Goal: Task Accomplishment & Management: Manage account settings

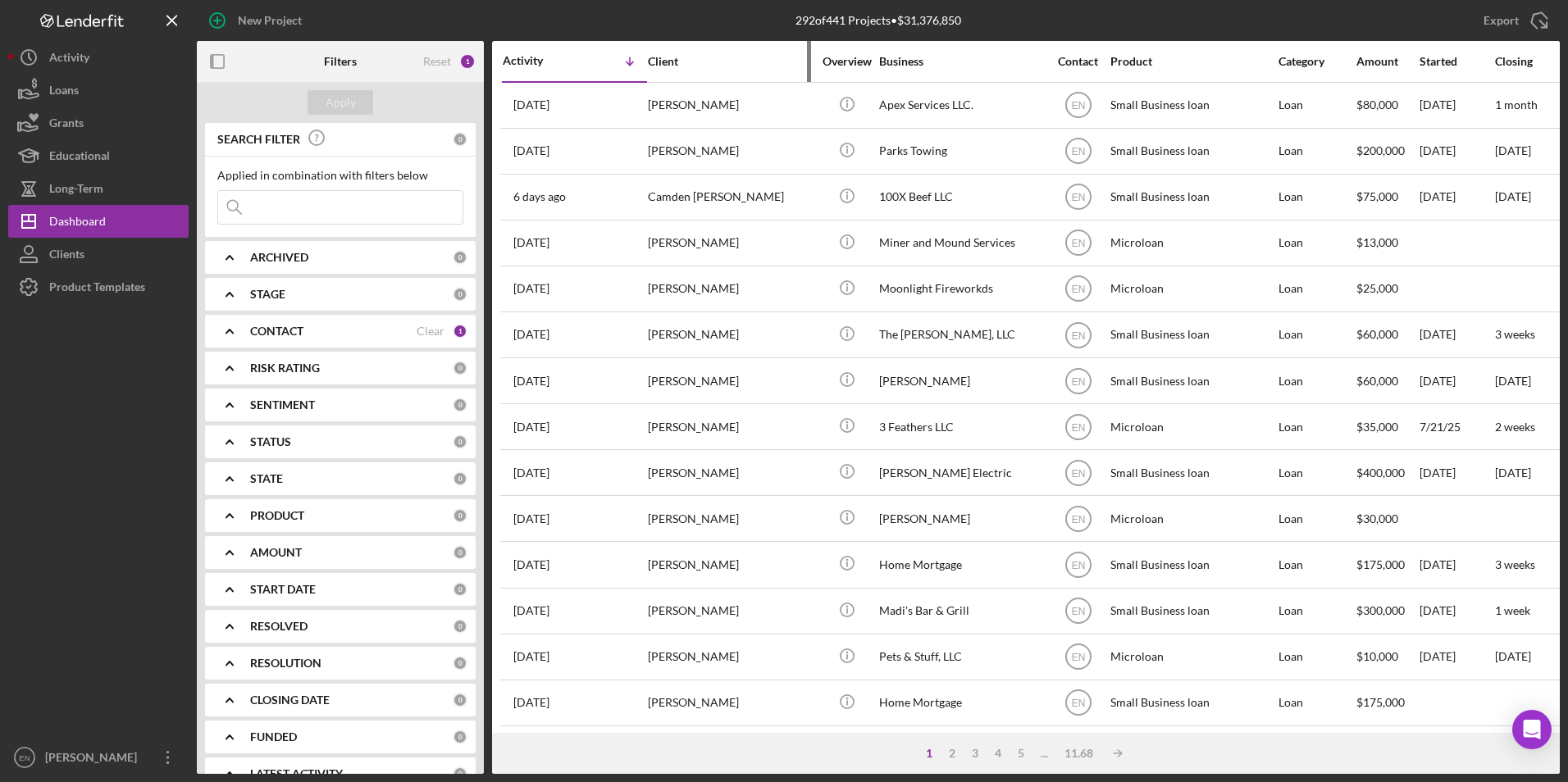
scroll to position [519, 0]
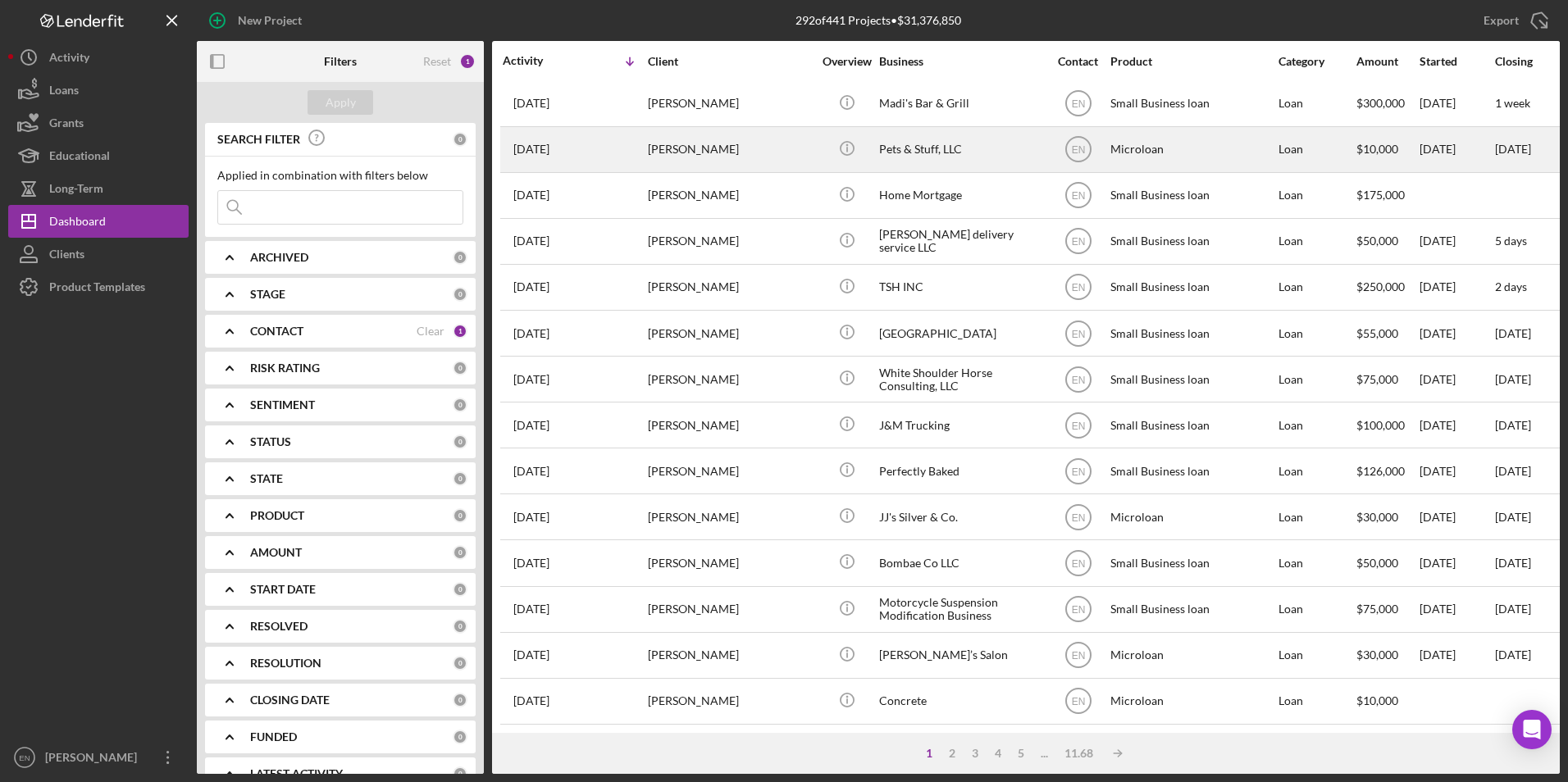
click at [753, 138] on div "[PERSON_NAME]" at bounding box center [730, 149] width 164 height 43
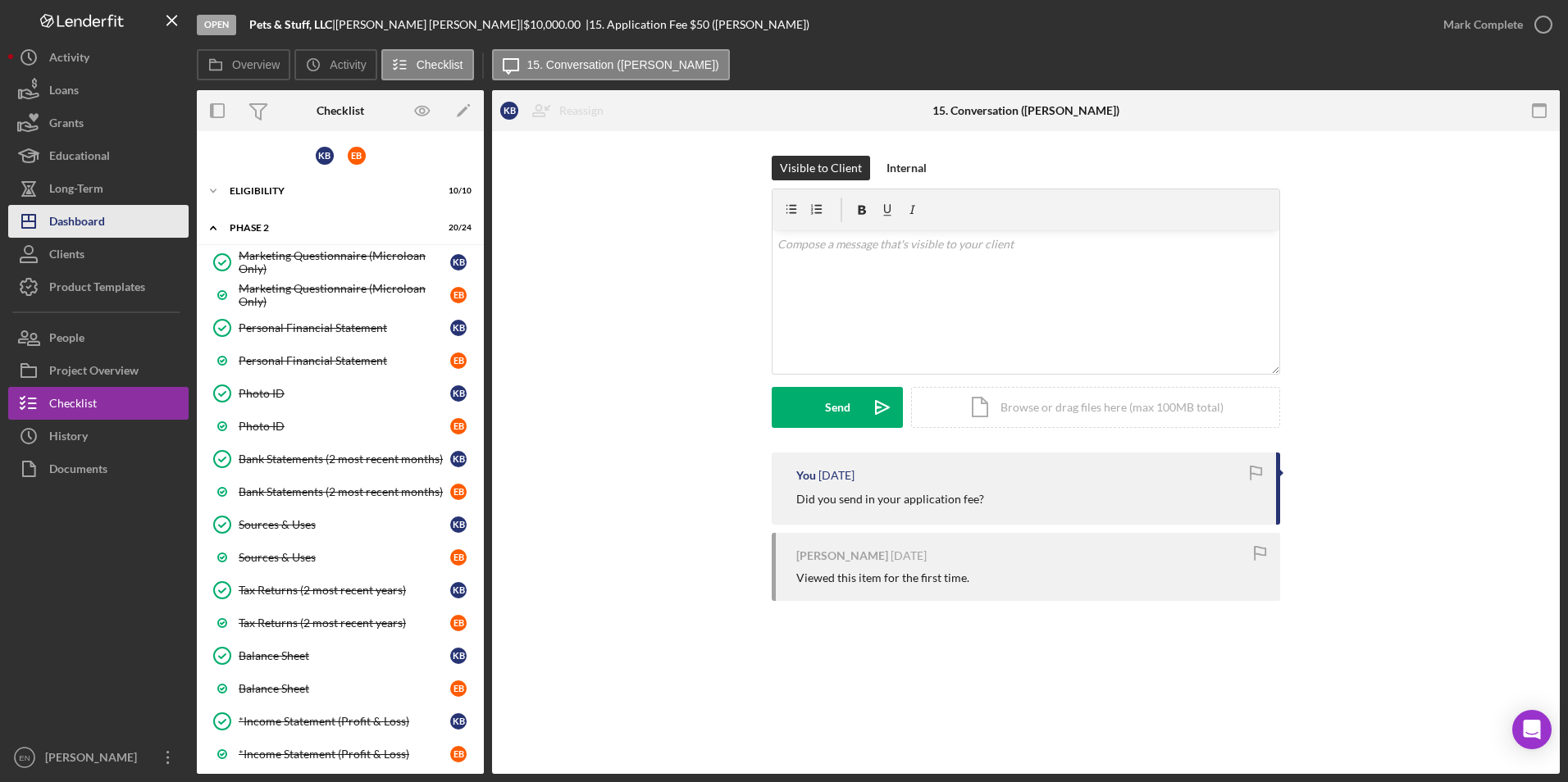
click at [85, 222] on div "Dashboard" at bounding box center [77, 223] width 56 height 37
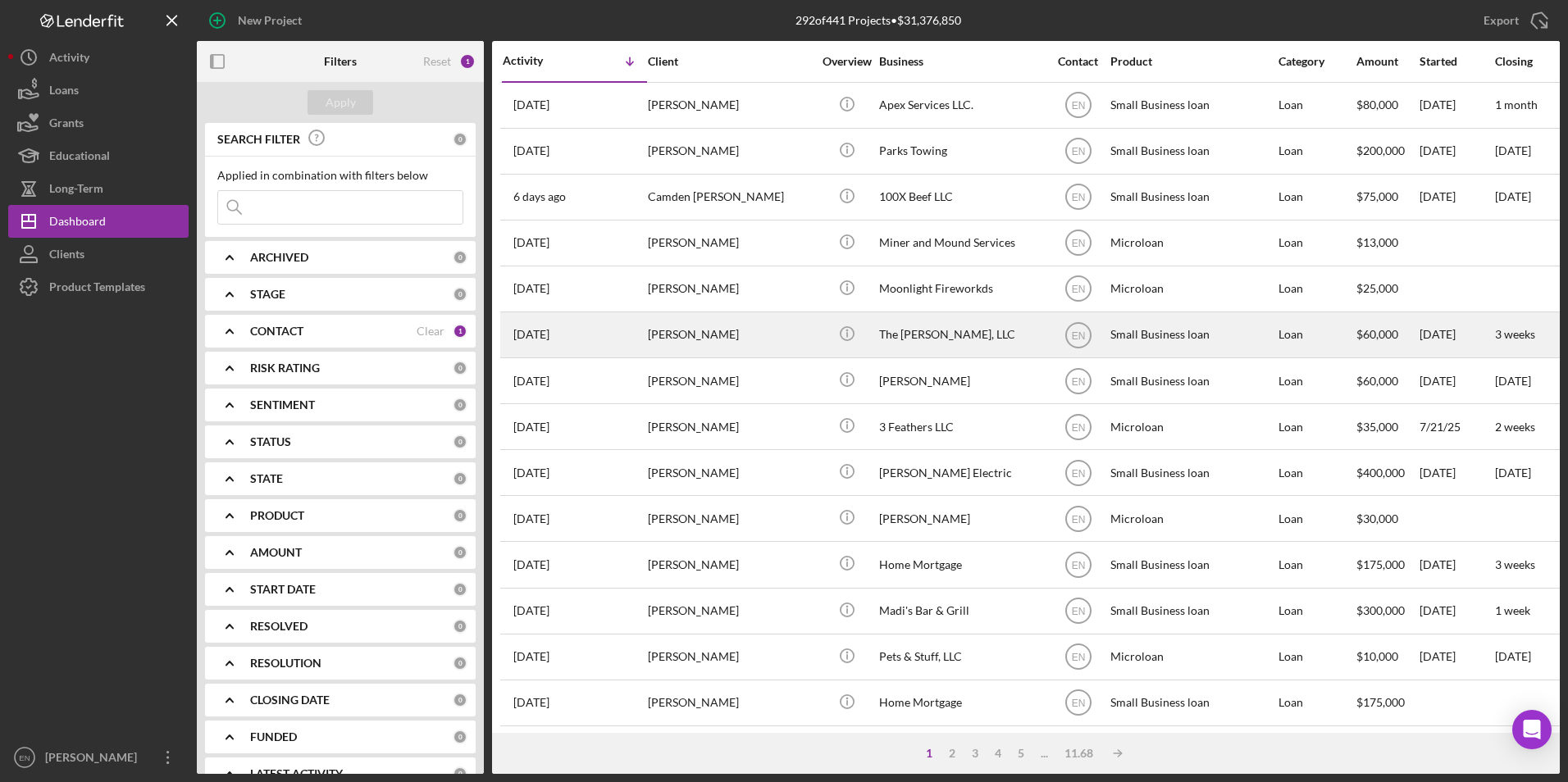
click at [663, 337] on div "[PERSON_NAME]" at bounding box center [730, 335] width 164 height 43
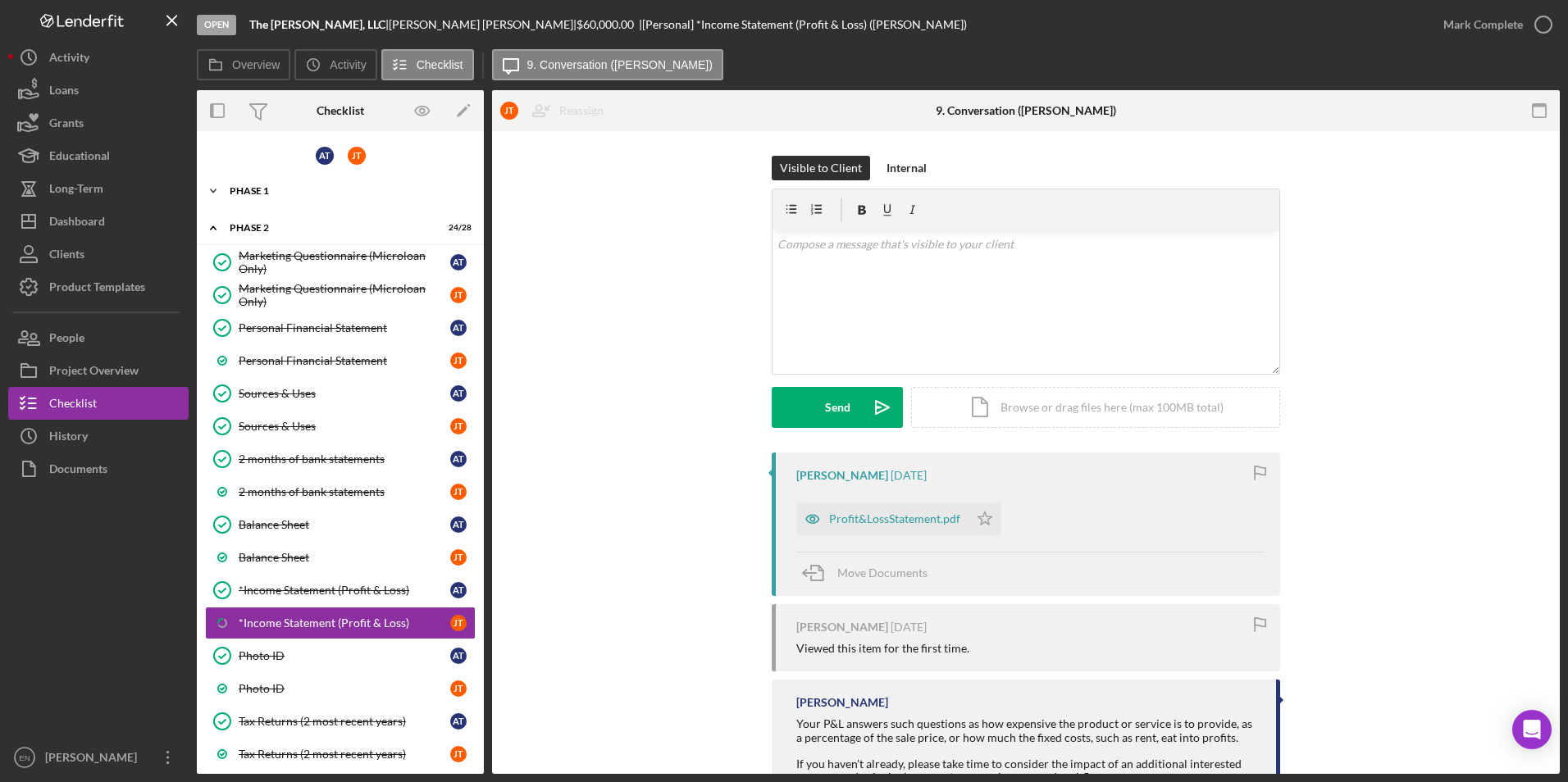
click at [241, 191] on div "Phase 1" at bounding box center [346, 191] width 234 height 10
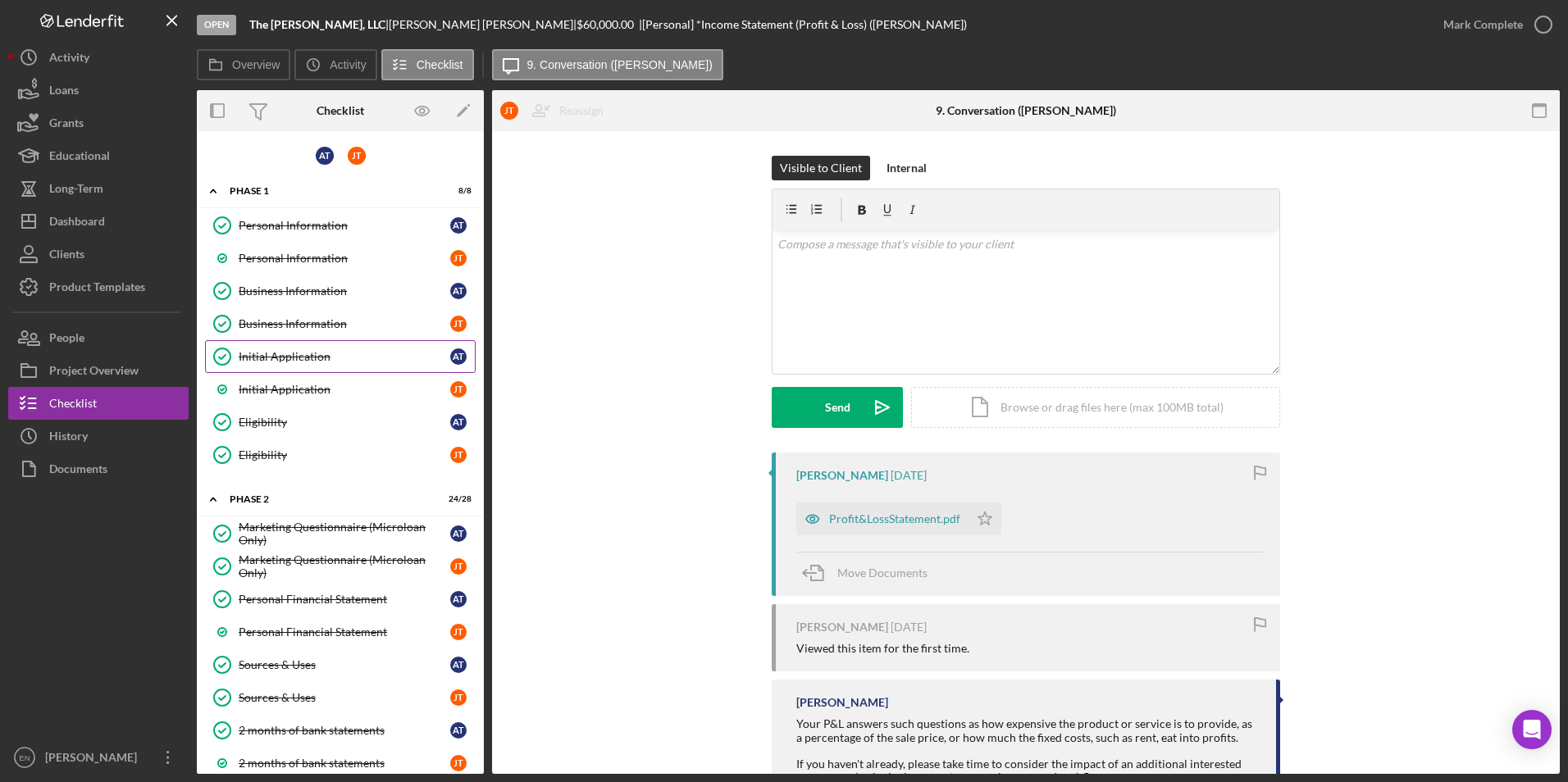
click at [279, 358] on div "Initial Application" at bounding box center [344, 357] width 212 height 13
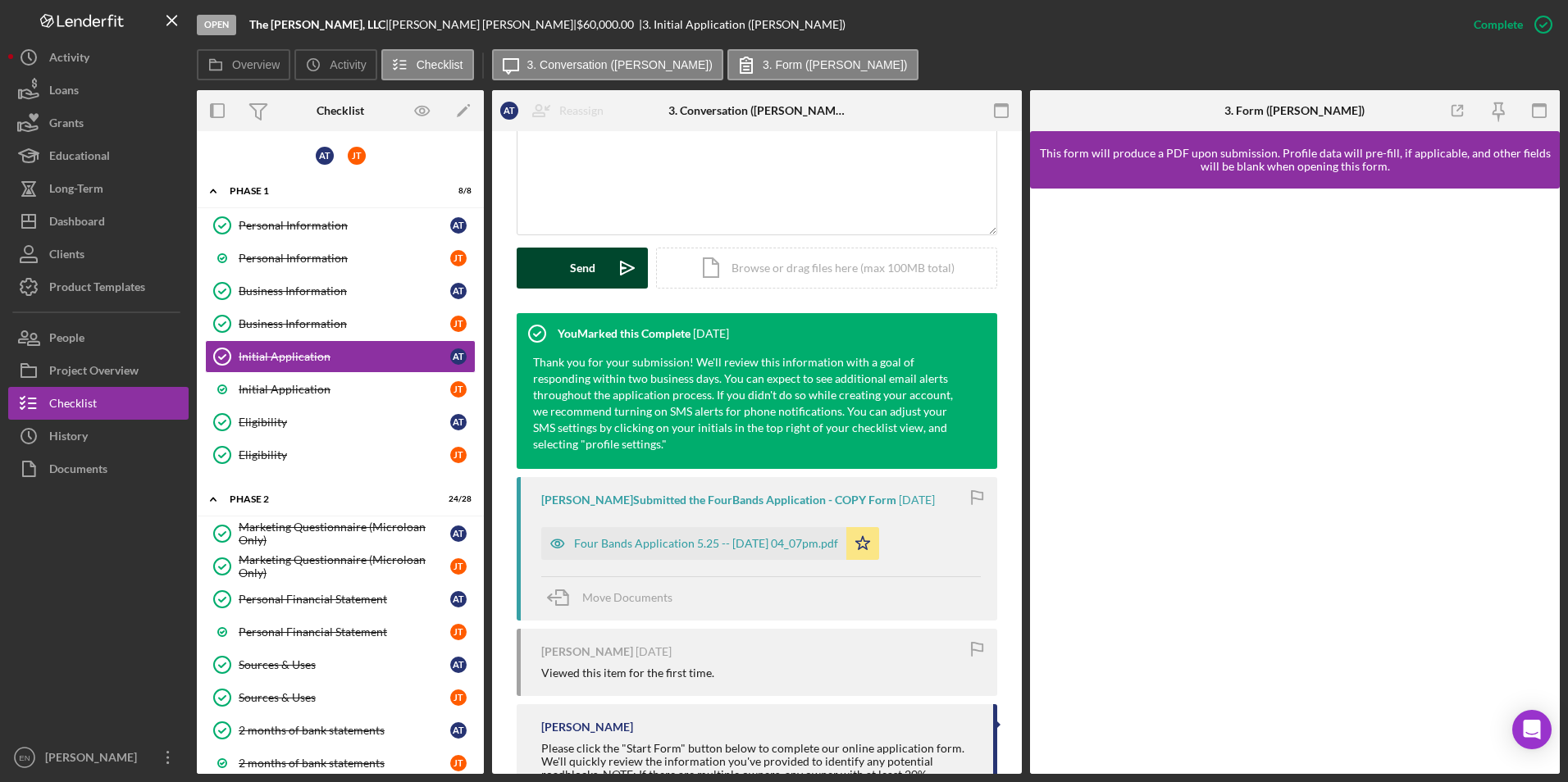
scroll to position [492, 0]
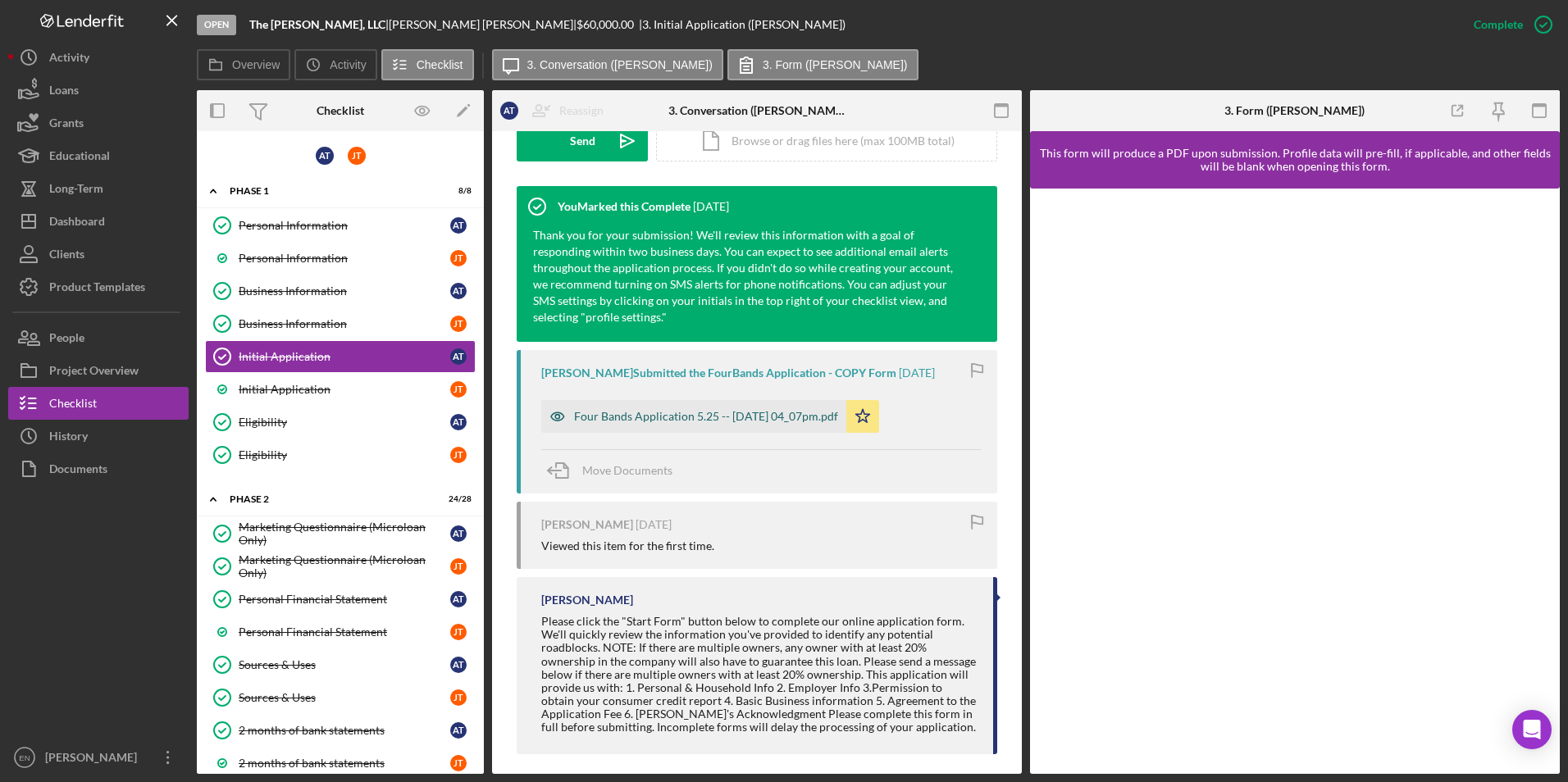
click at [622, 419] on div "Four Bands Application 5.25 -- [DATE] 04_07pm.pdf" at bounding box center [706, 417] width 264 height 13
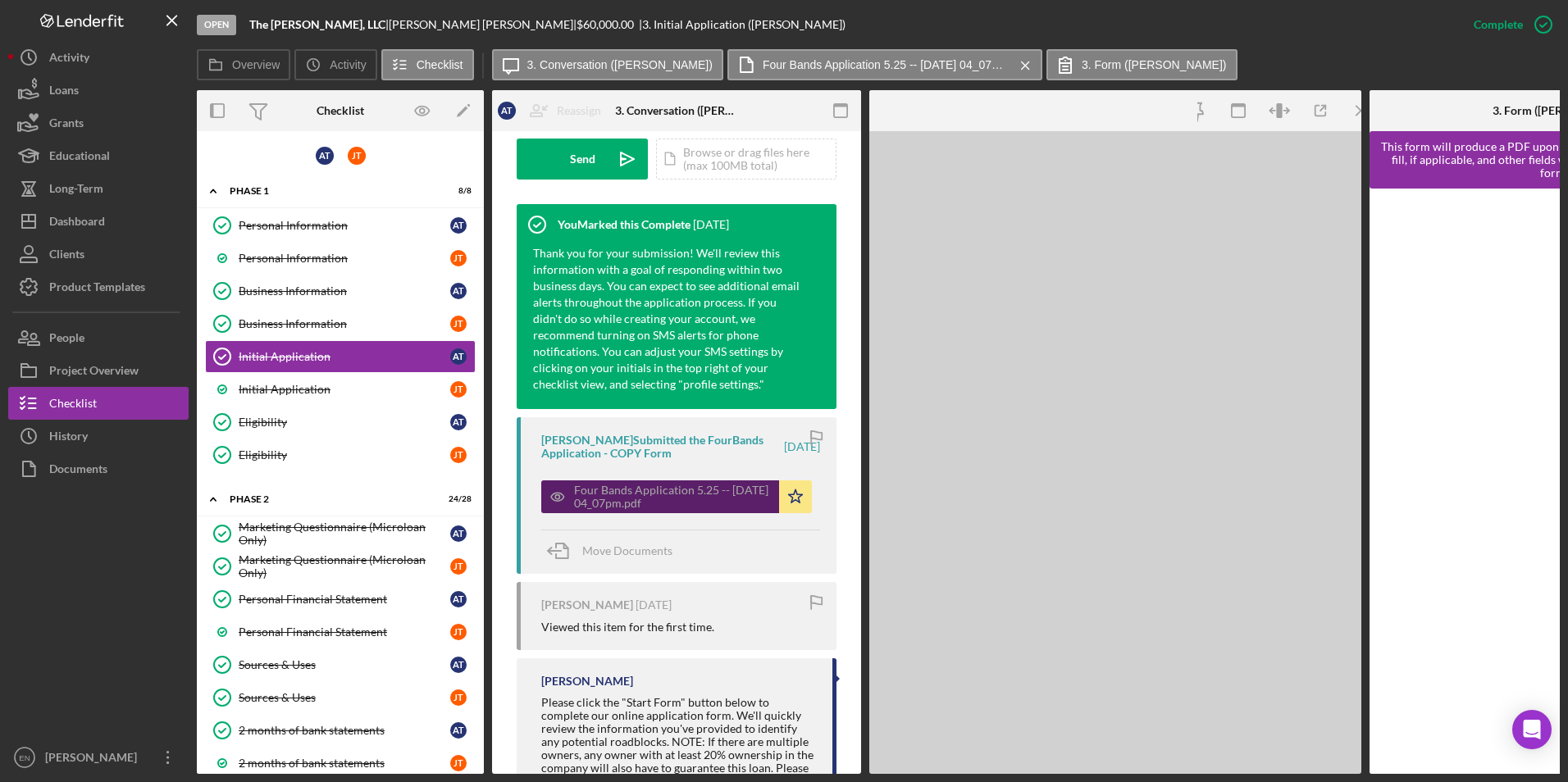
scroll to position [509, 0]
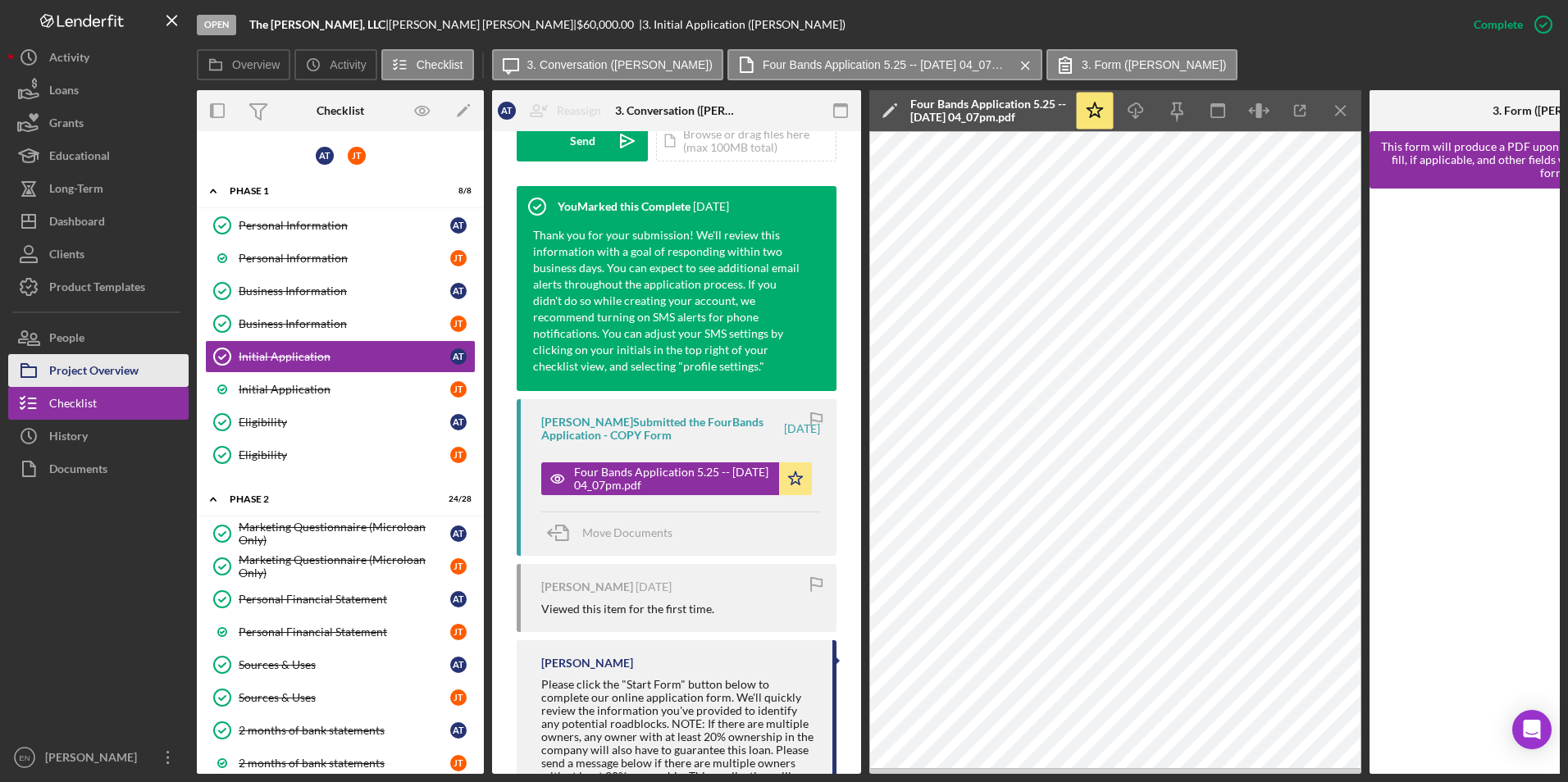
click at [92, 364] on div "Project Overview" at bounding box center [93, 373] width 89 height 37
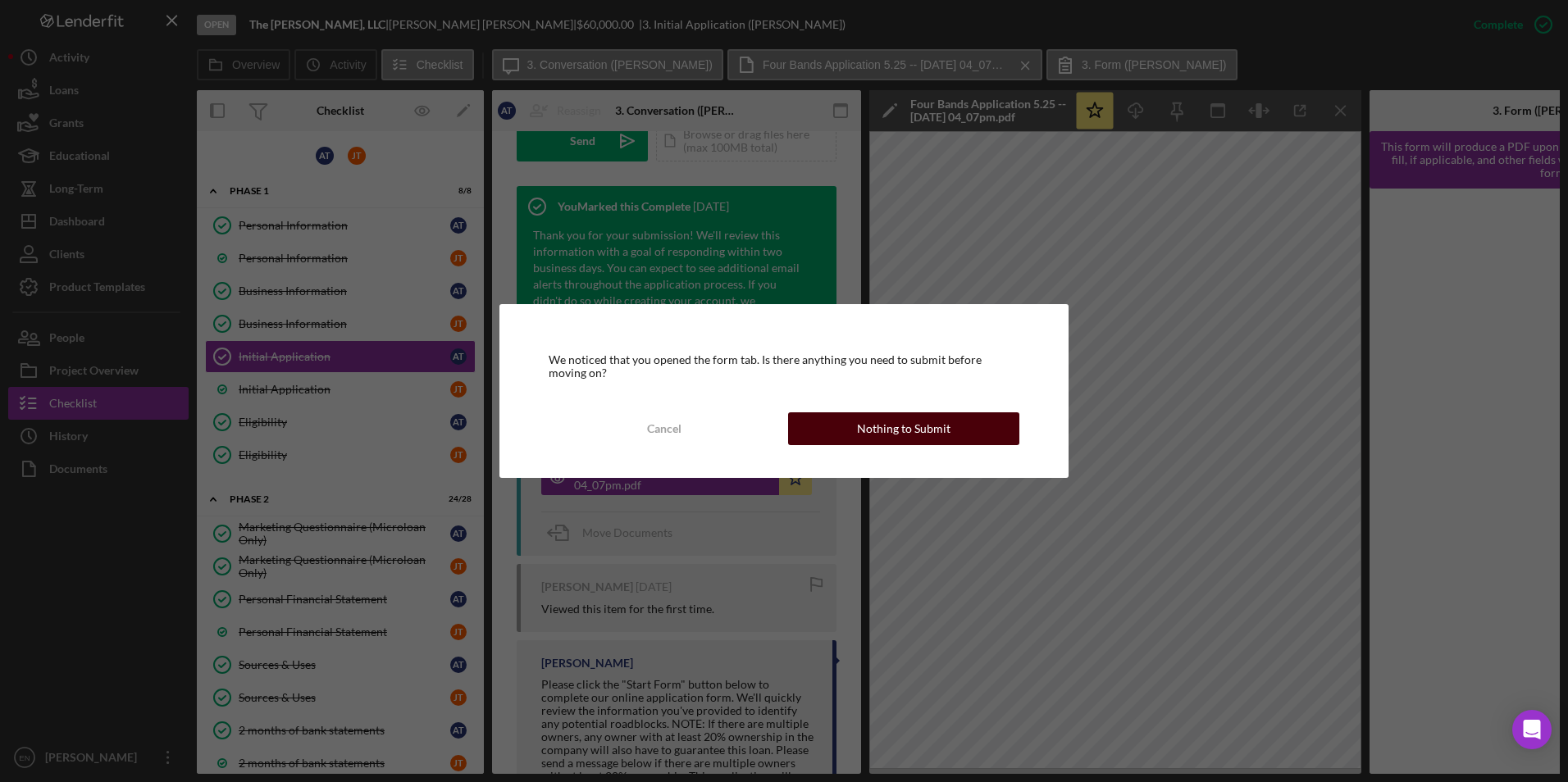
click at [898, 419] on div "Nothing to Submit" at bounding box center [903, 429] width 93 height 33
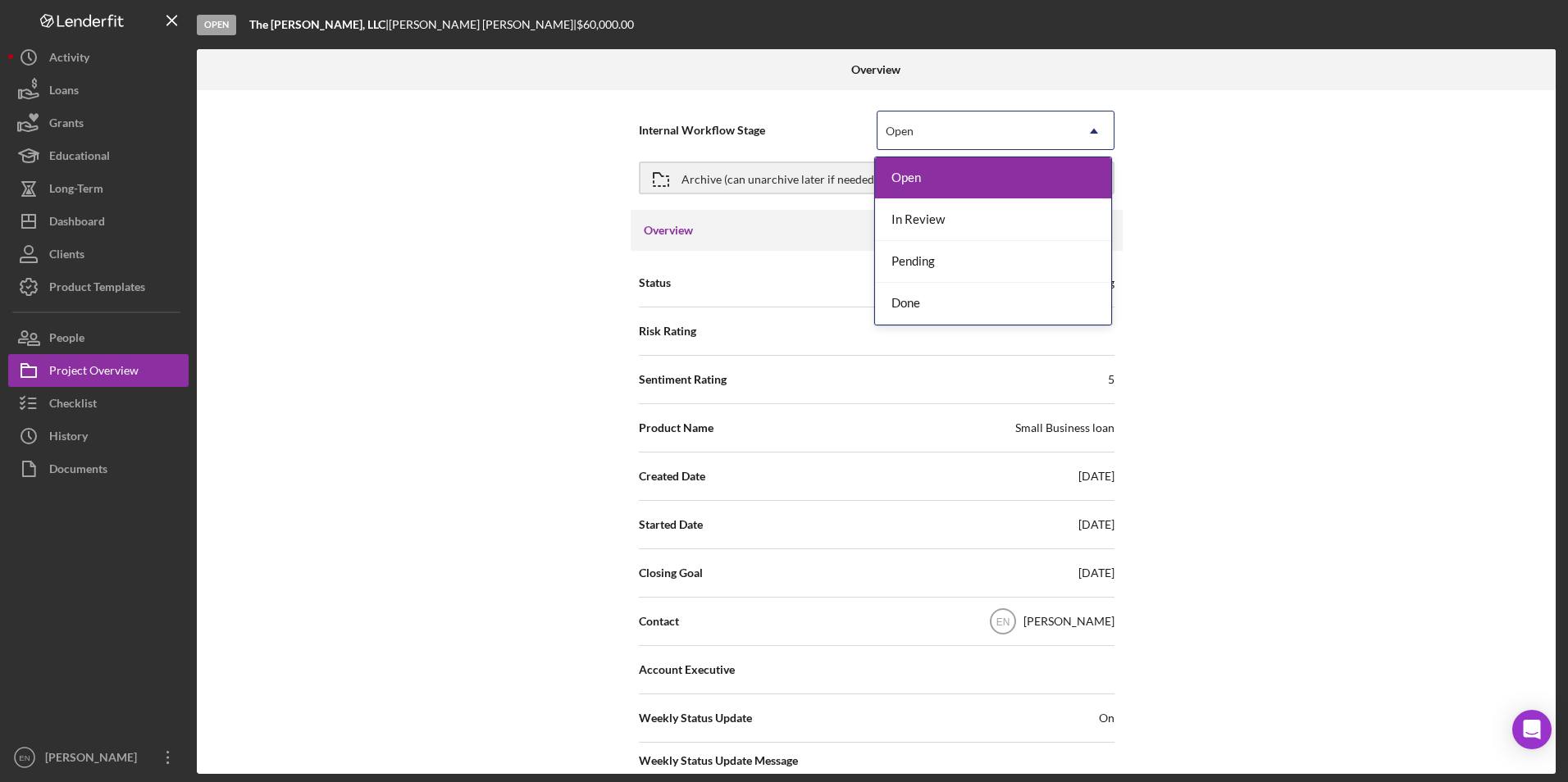
click at [1093, 131] on use at bounding box center [1094, 131] width 8 height 5
click at [326, 208] on div "Internal Workflow Stage 4 results available. Use Up and Down to choose options,…" at bounding box center [876, 432] width 1359 height 684
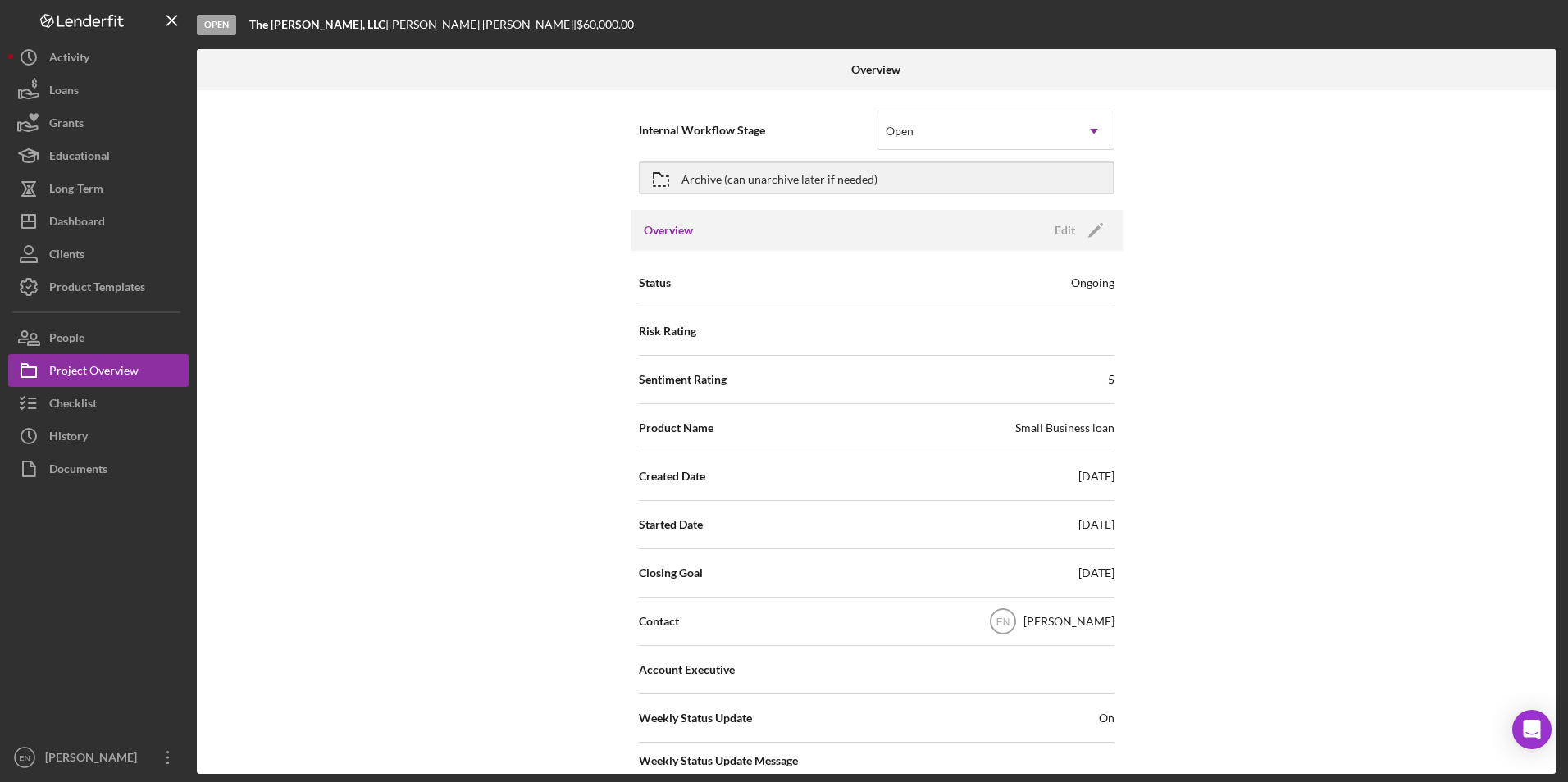
click at [699, 336] on div "Risk Rating" at bounding box center [877, 331] width 475 height 41
click at [1093, 237] on icon "Icon/Edit" at bounding box center [1095, 230] width 41 height 41
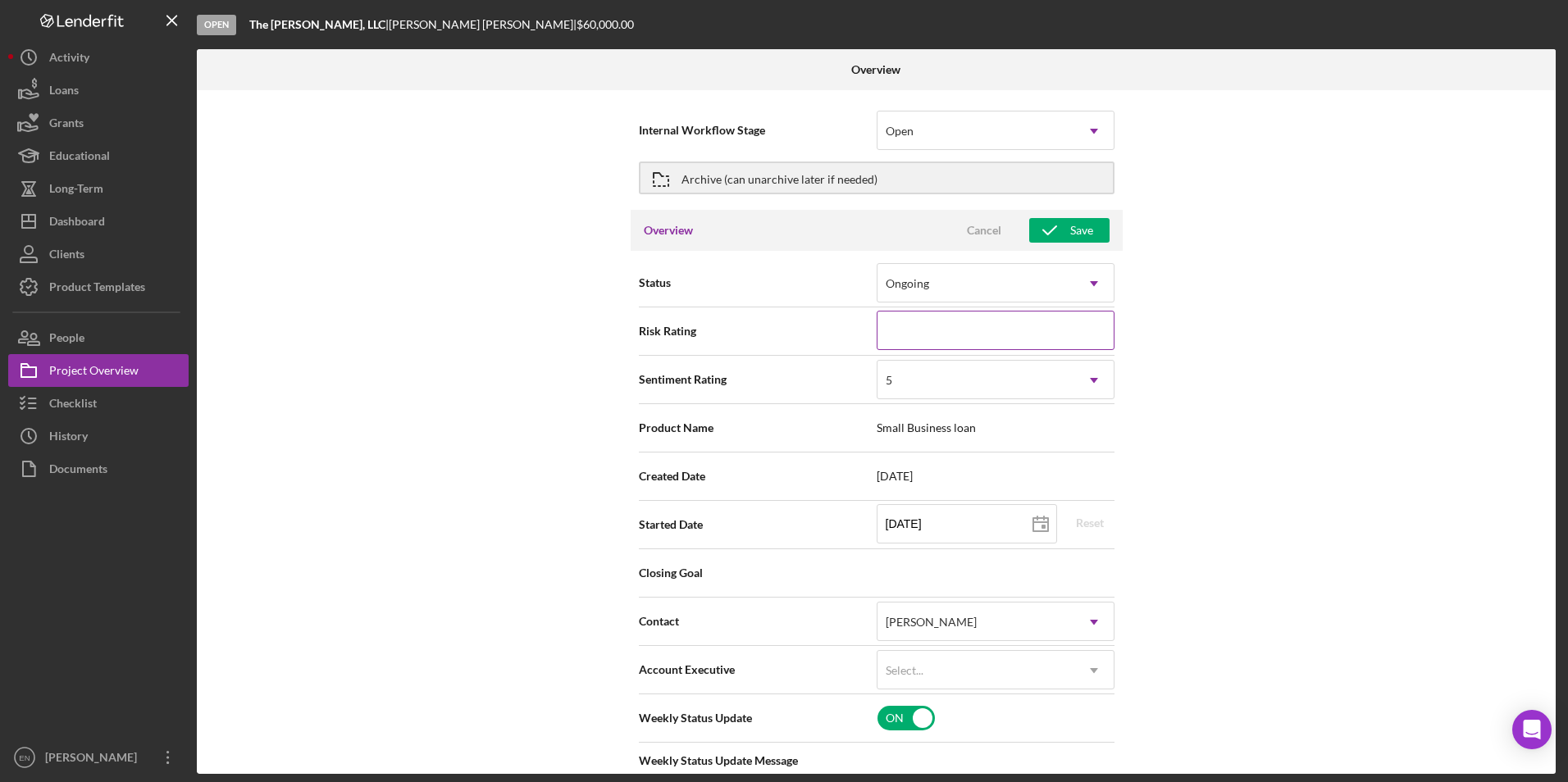
click at [1010, 333] on input at bounding box center [995, 330] width 238 height 39
click at [987, 381] on div "5" at bounding box center [976, 380] width 197 height 38
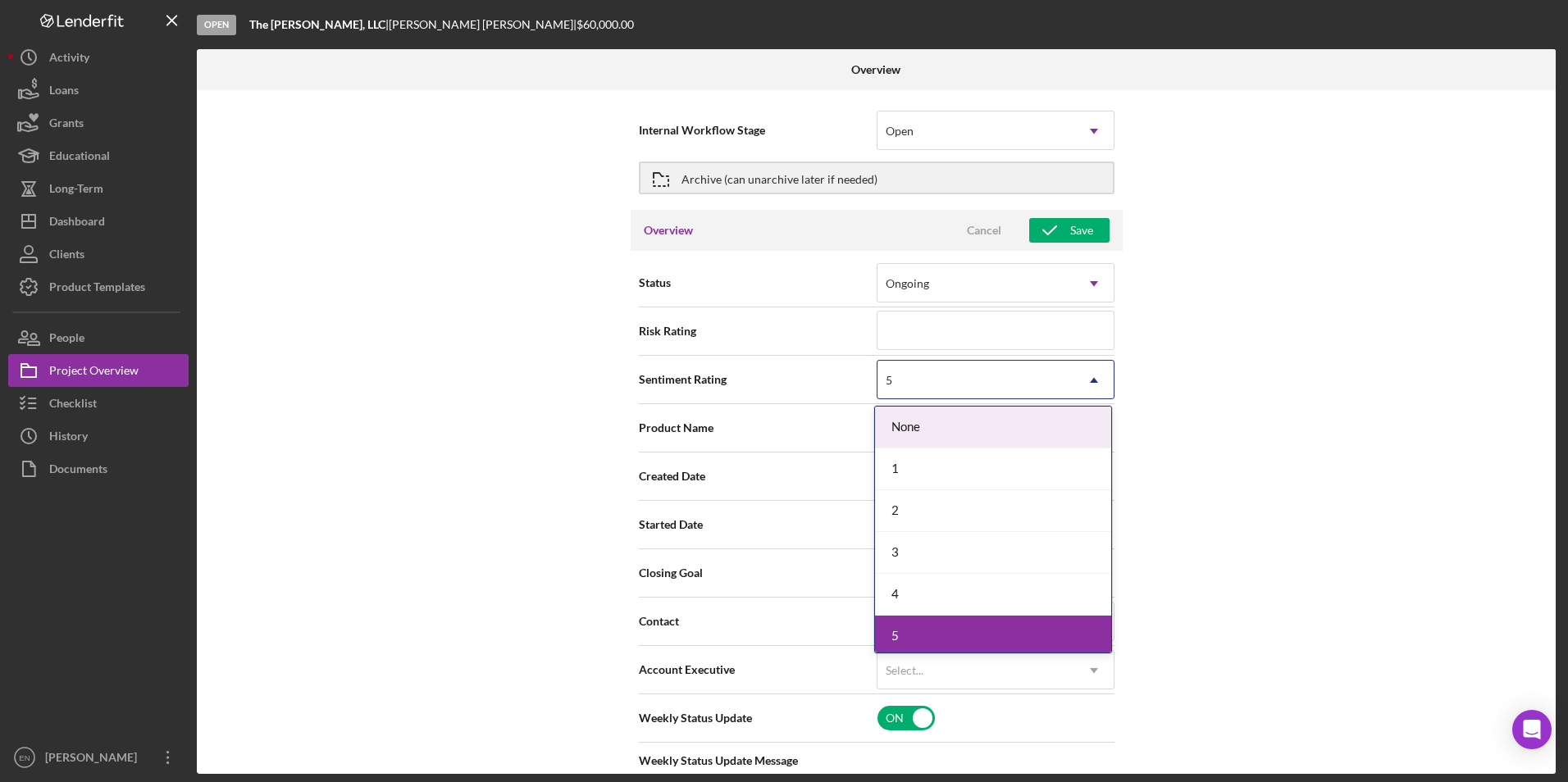
type textarea "Please review this progress update, and click below to provide any outstanding …"
click at [741, 426] on span "Product Name" at bounding box center [757, 428] width 238 height 17
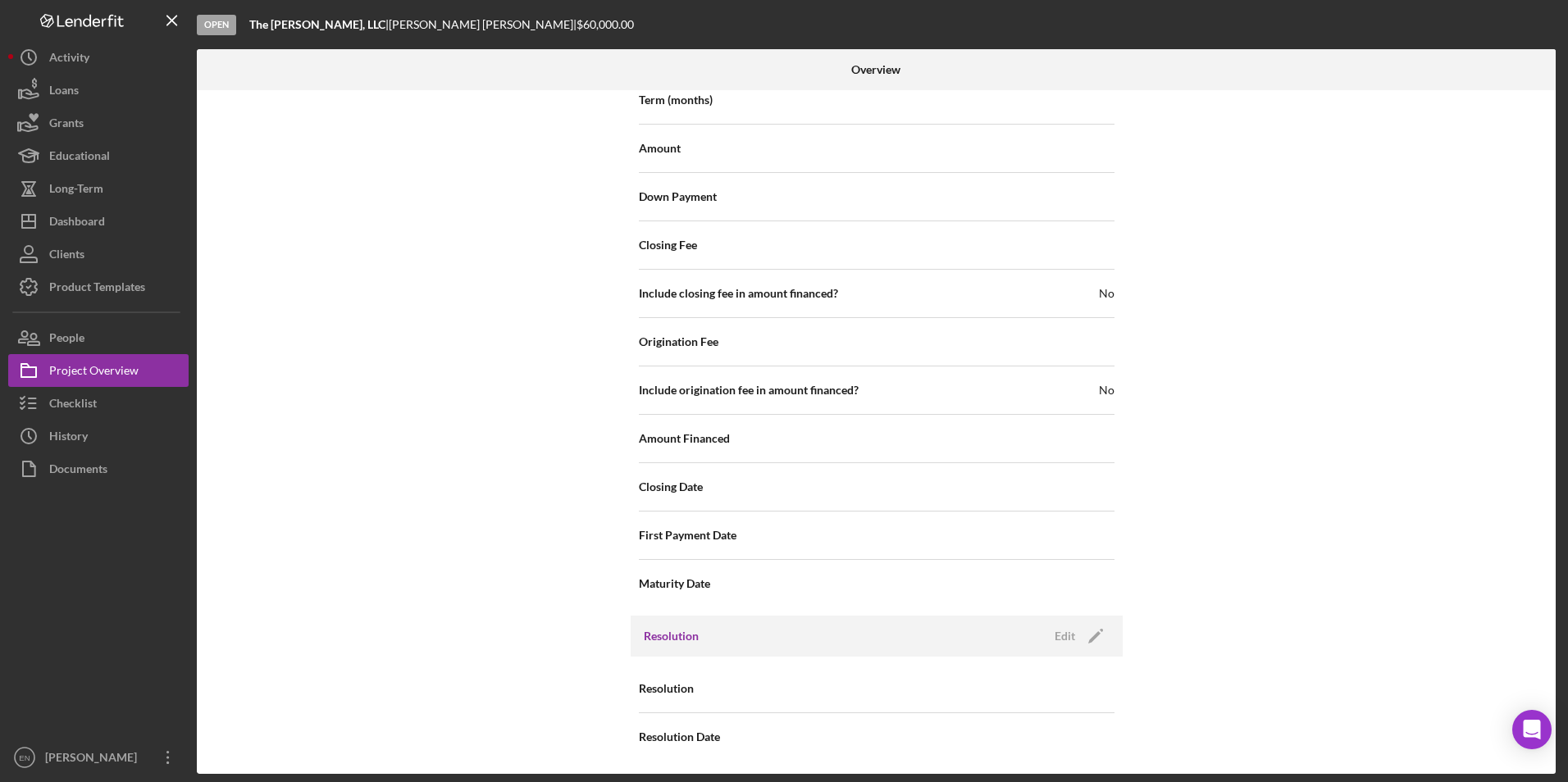
scroll to position [1802, 0]
